Goal: Task Accomplishment & Management: Manage account settings

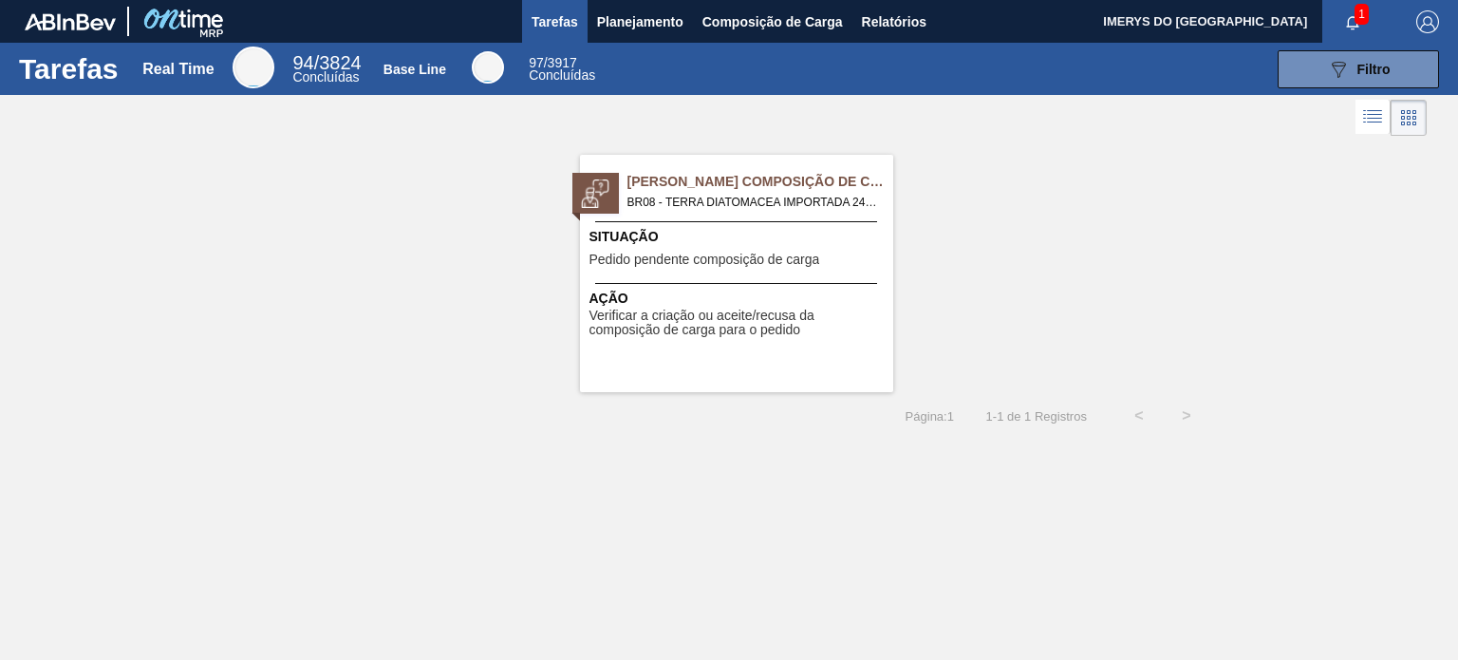
click at [745, 245] on span "Situação" at bounding box center [739, 237] width 299 height 20
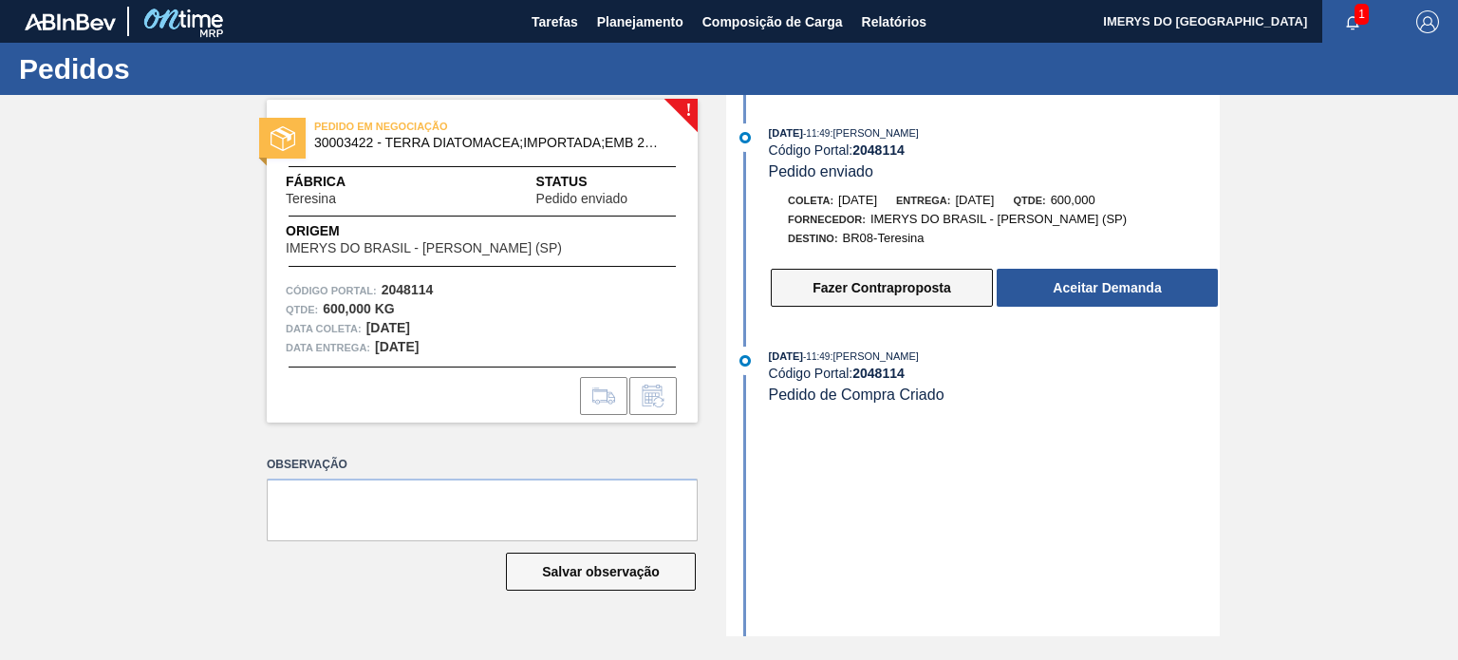
click at [859, 304] on button "Fazer Contraproposta" at bounding box center [882, 288] width 222 height 38
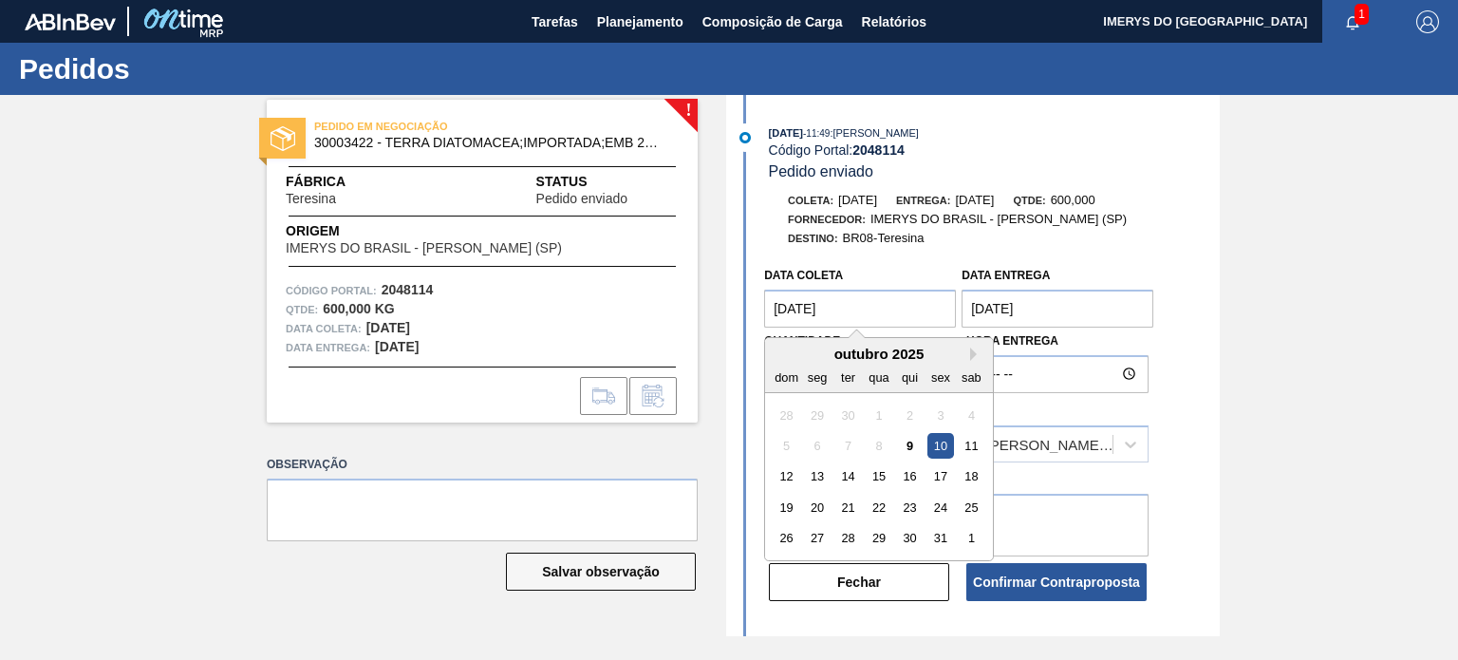
click at [873, 314] on coleta "10/10/2025" at bounding box center [860, 309] width 192 height 38
click at [877, 515] on div "22" at bounding box center [880, 508] width 26 height 26
type coleta "22/10/2025"
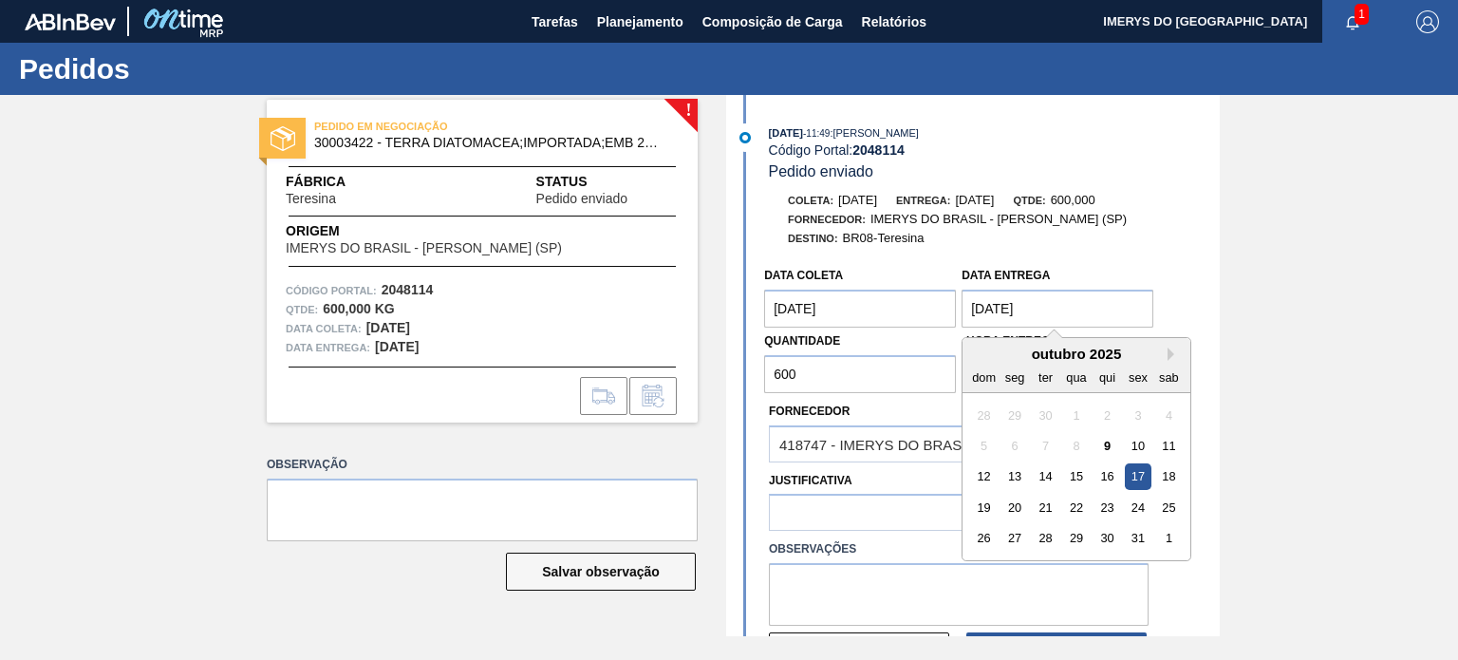
click at [1086, 328] on Entrega "17/10/2025" at bounding box center [1058, 309] width 192 height 38
click at [1134, 508] on div "24" at bounding box center [1139, 508] width 26 height 26
type Entrega "24/10/2025"
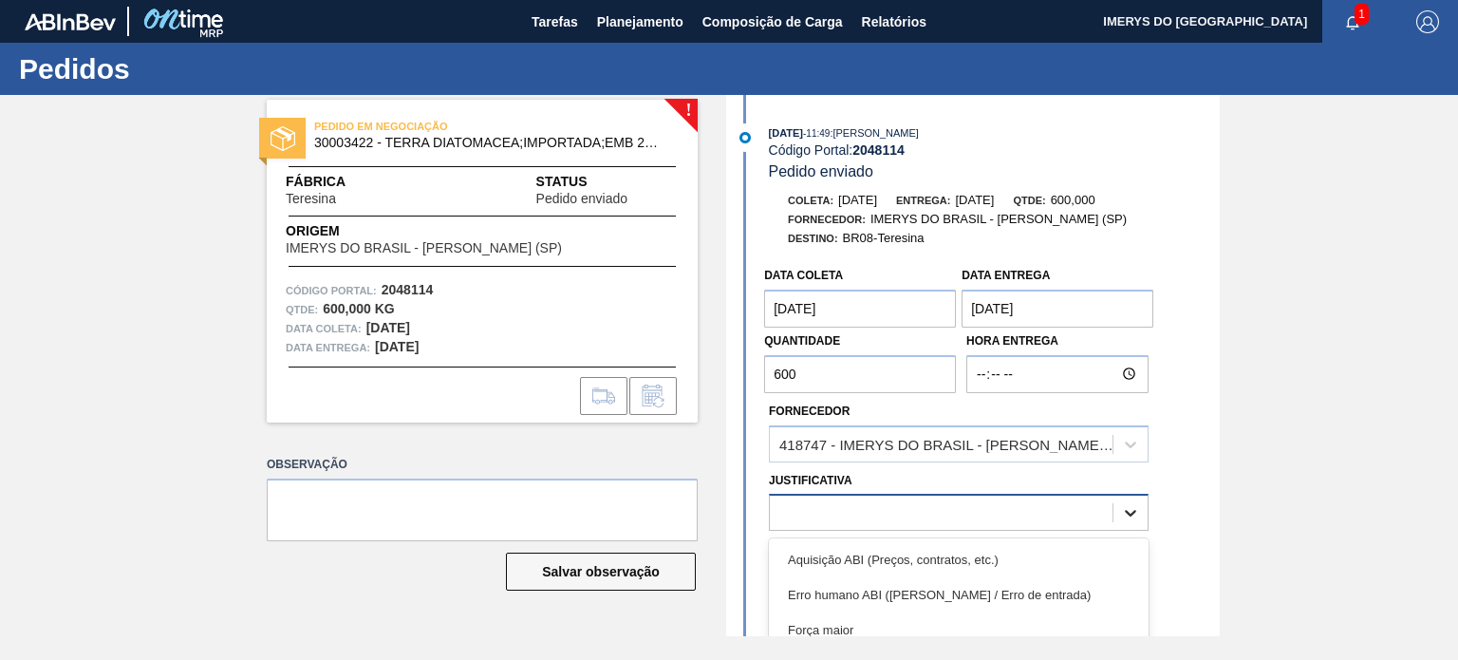
click at [1137, 517] on icon at bounding box center [1130, 512] width 19 height 19
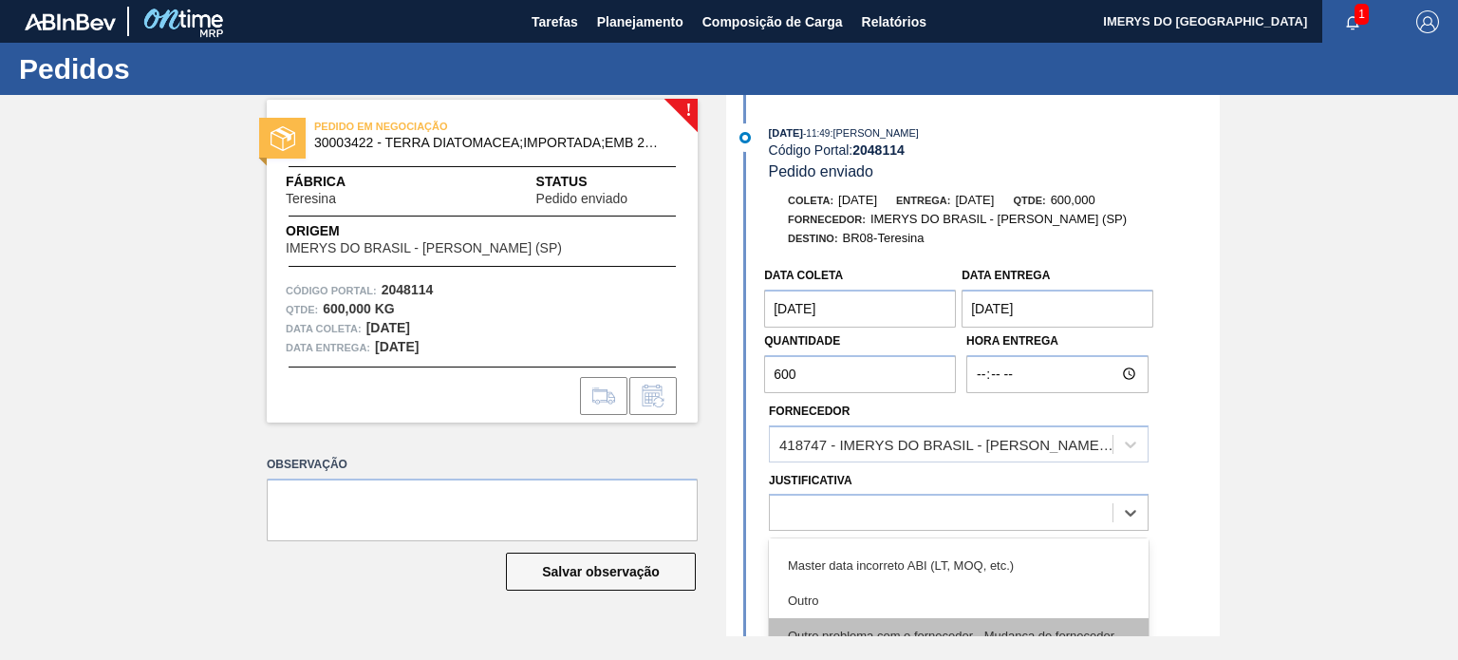
scroll to position [190, 0]
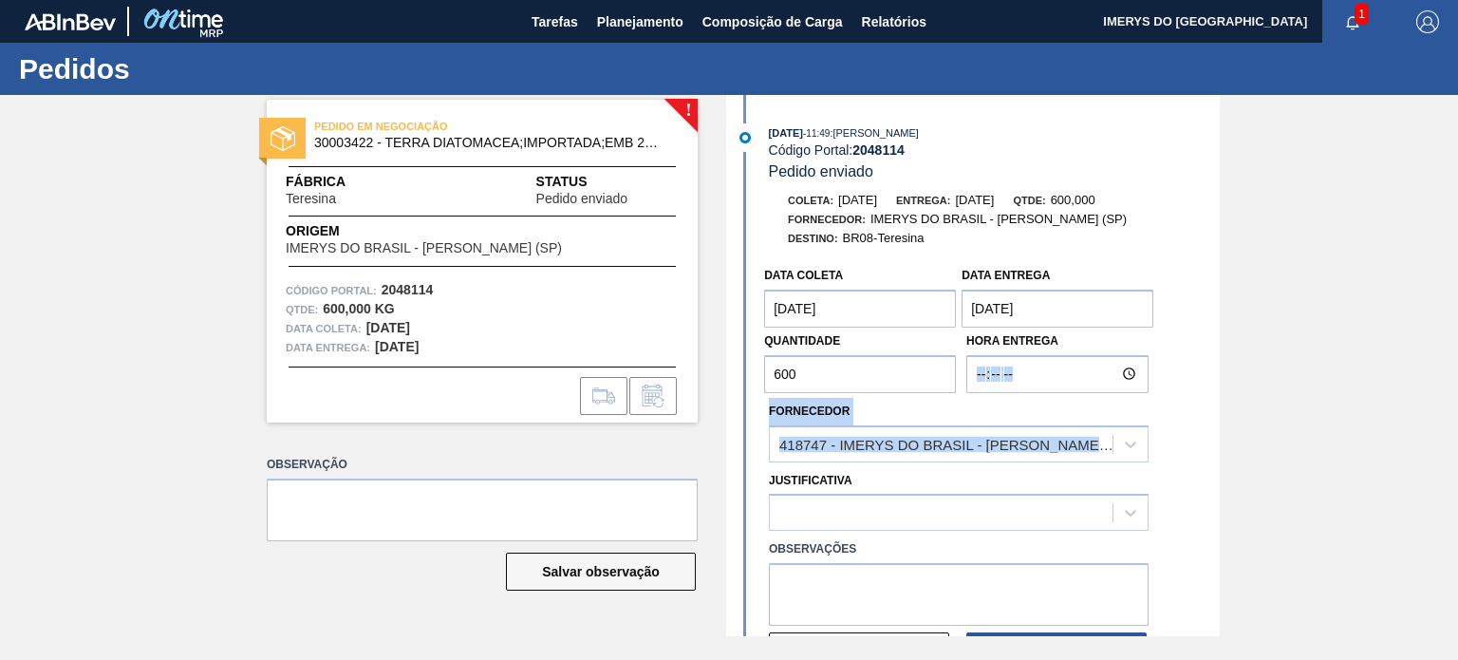
drag, startPoint x: 1216, startPoint y: 381, endPoint x: 1215, endPoint y: 455, distance: 74.1
click at [1215, 455] on div "Data coleta 22/10/2025 Data Entrega 24/10/2025 Quantidade 600 Hora Entrega Forn…" at bounding box center [975, 464] width 489 height 415
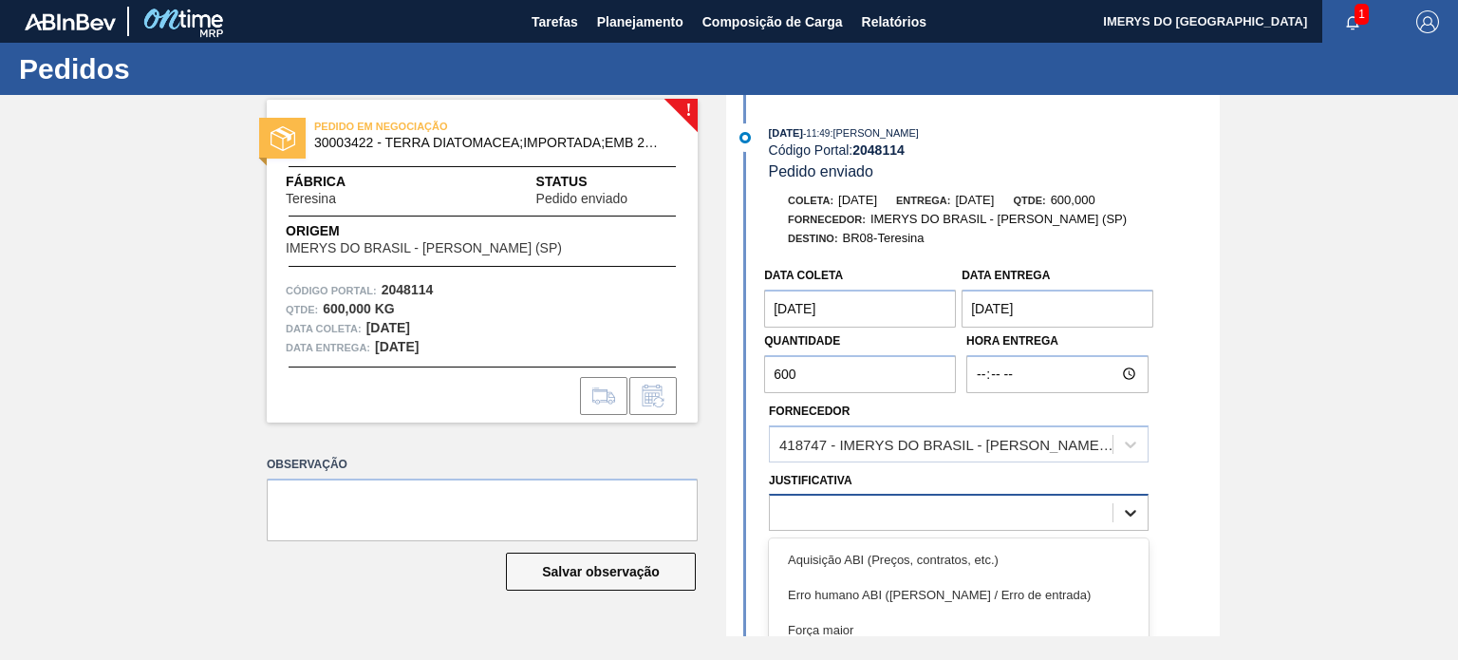
click at [1135, 516] on icon at bounding box center [1130, 512] width 19 height 19
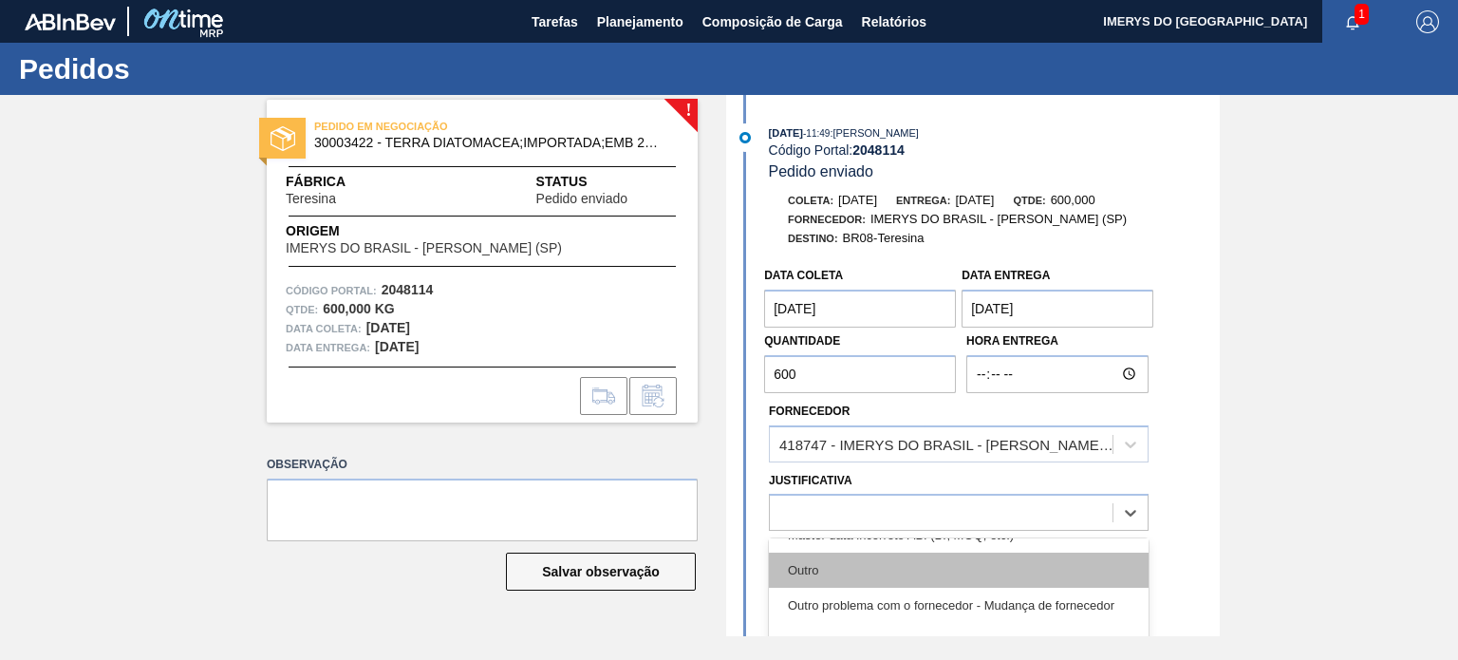
scroll to position [70, 0]
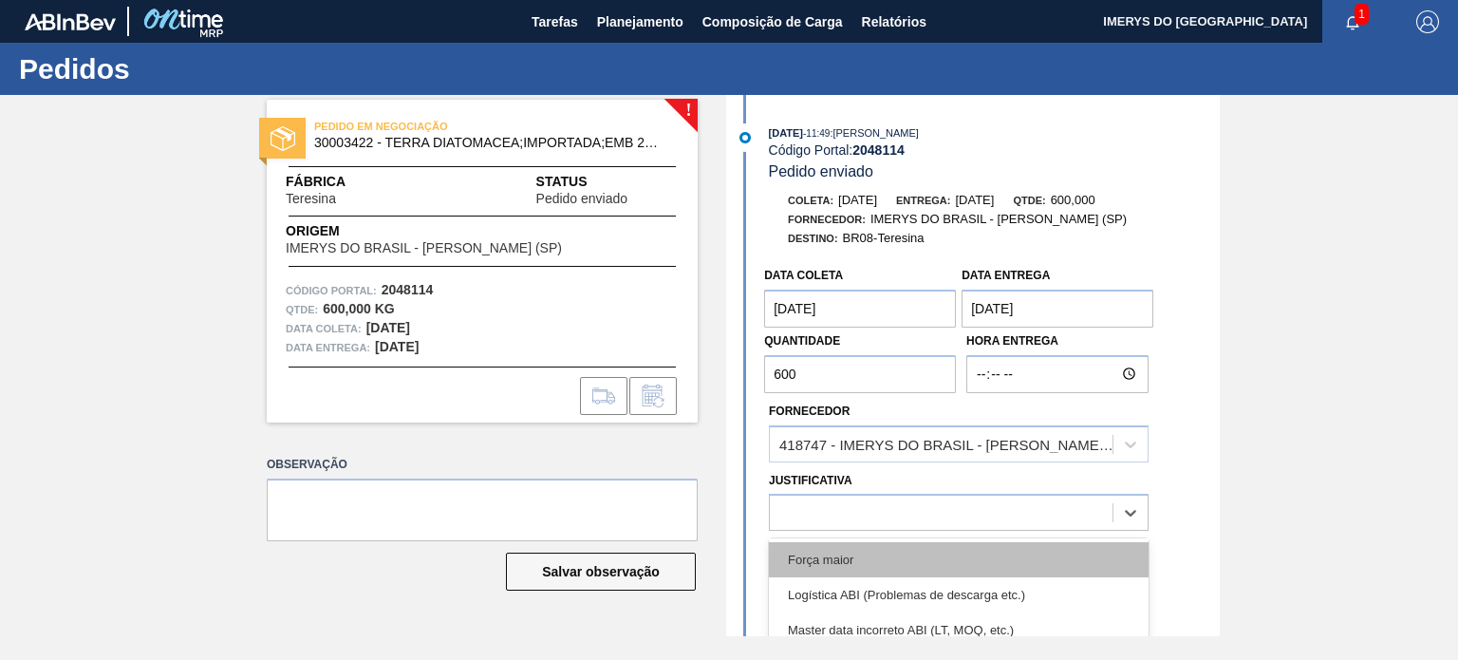
click at [874, 573] on div "Força maior" at bounding box center [959, 559] width 380 height 35
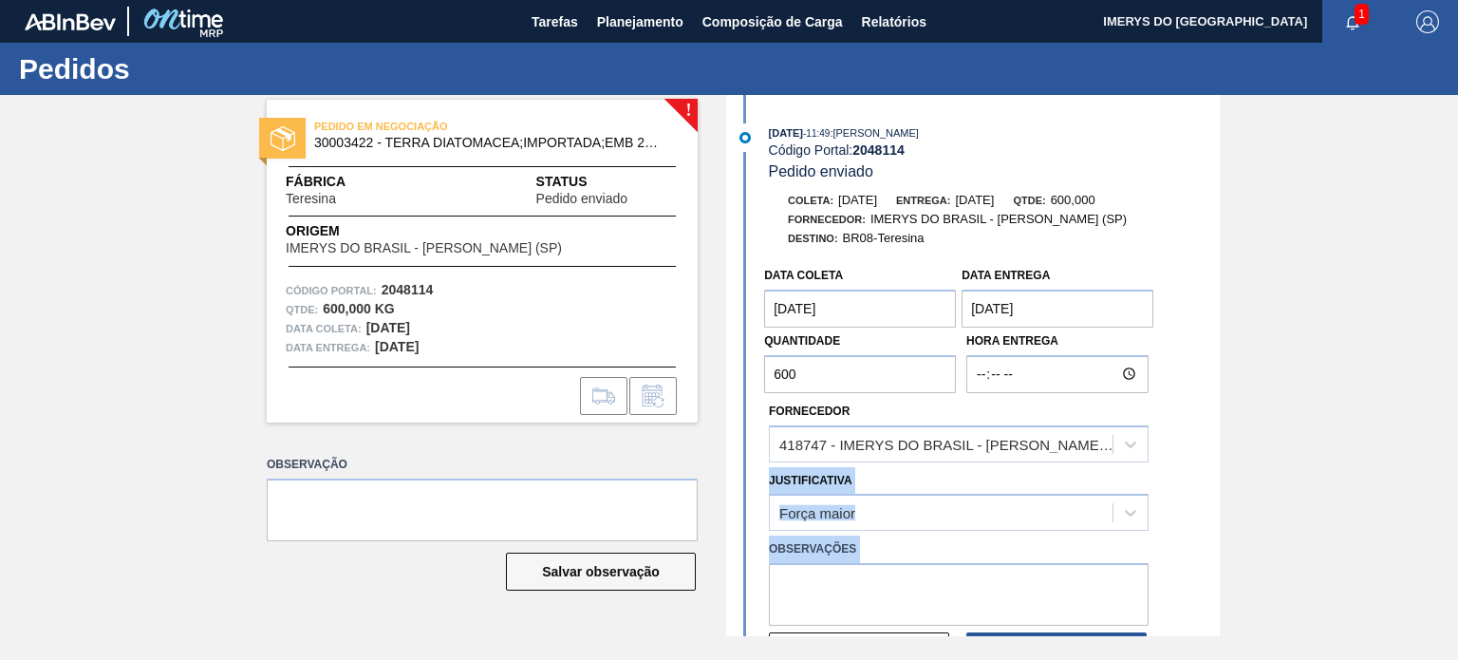
drag, startPoint x: 1217, startPoint y: 458, endPoint x: 1220, endPoint y: 571, distance: 113.0
click at [1220, 571] on div "! PEDIDO EM NEGOCIAÇÃO 30003422 - TERRA DIATOMACEA;IMPORTADA;EMB 24KG Fábrica T…" at bounding box center [729, 365] width 1458 height 541
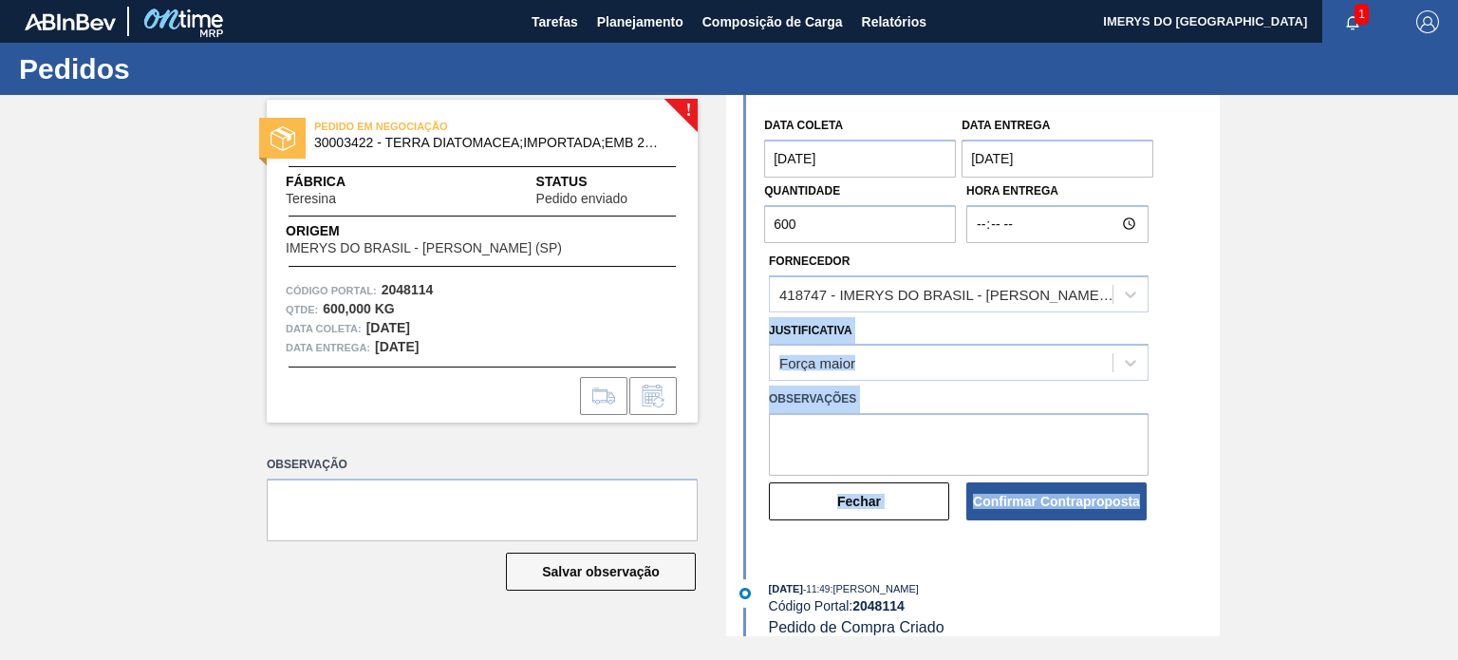
scroll to position [174, 0]
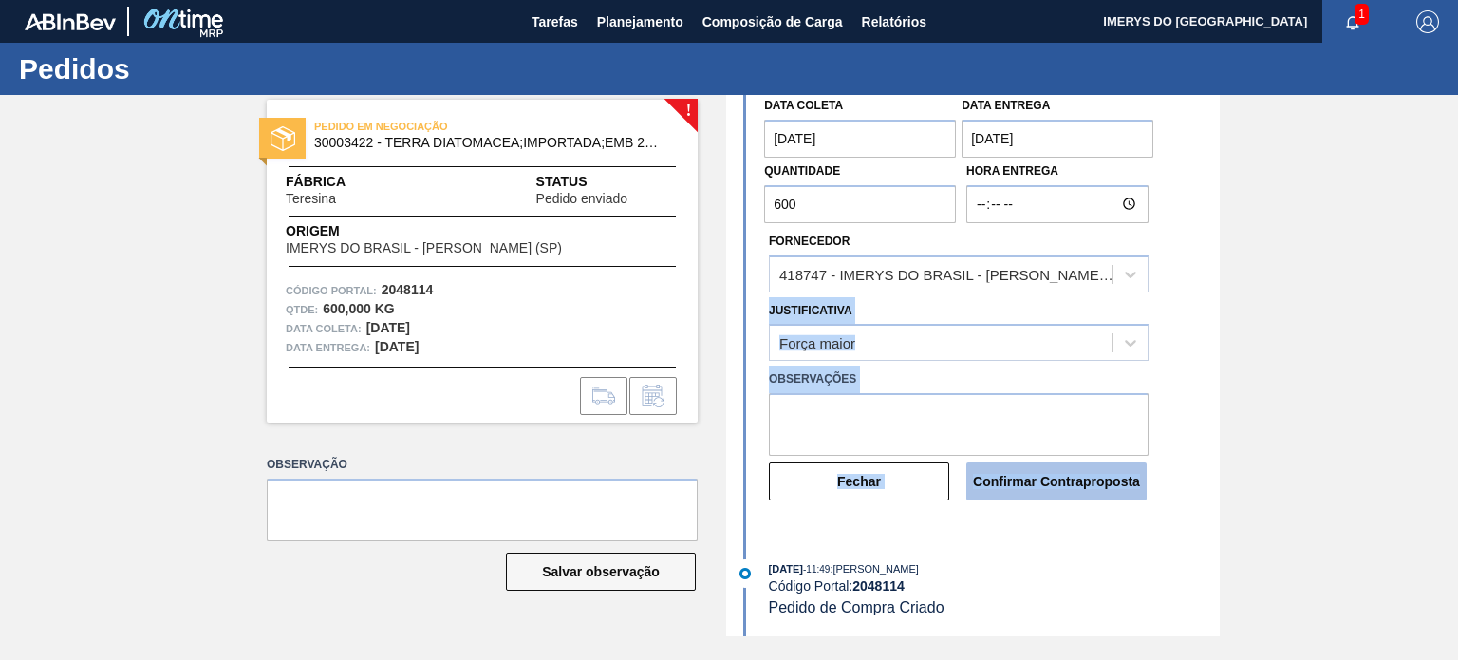
click at [1038, 488] on button "Confirmar Contraproposta" at bounding box center [1056, 481] width 180 height 38
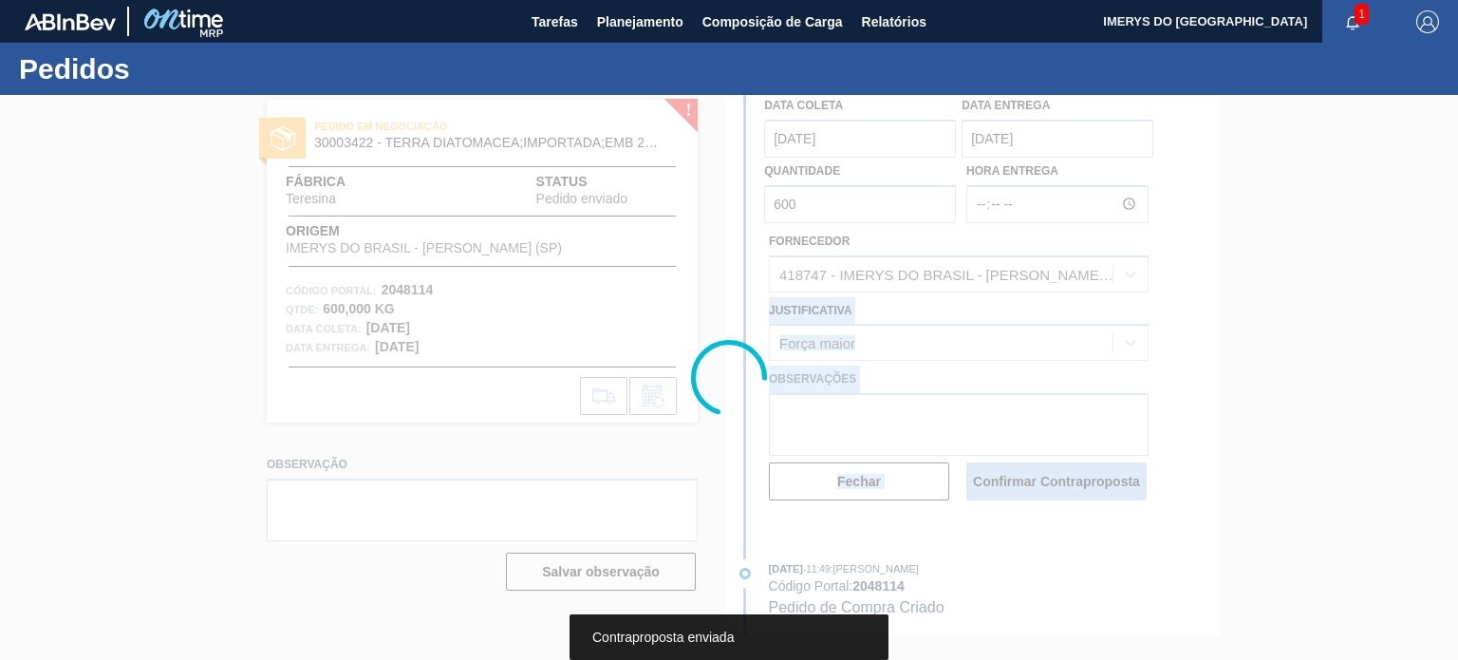
scroll to position [0, 0]
